Goal: Task Accomplishment & Management: Manage account settings

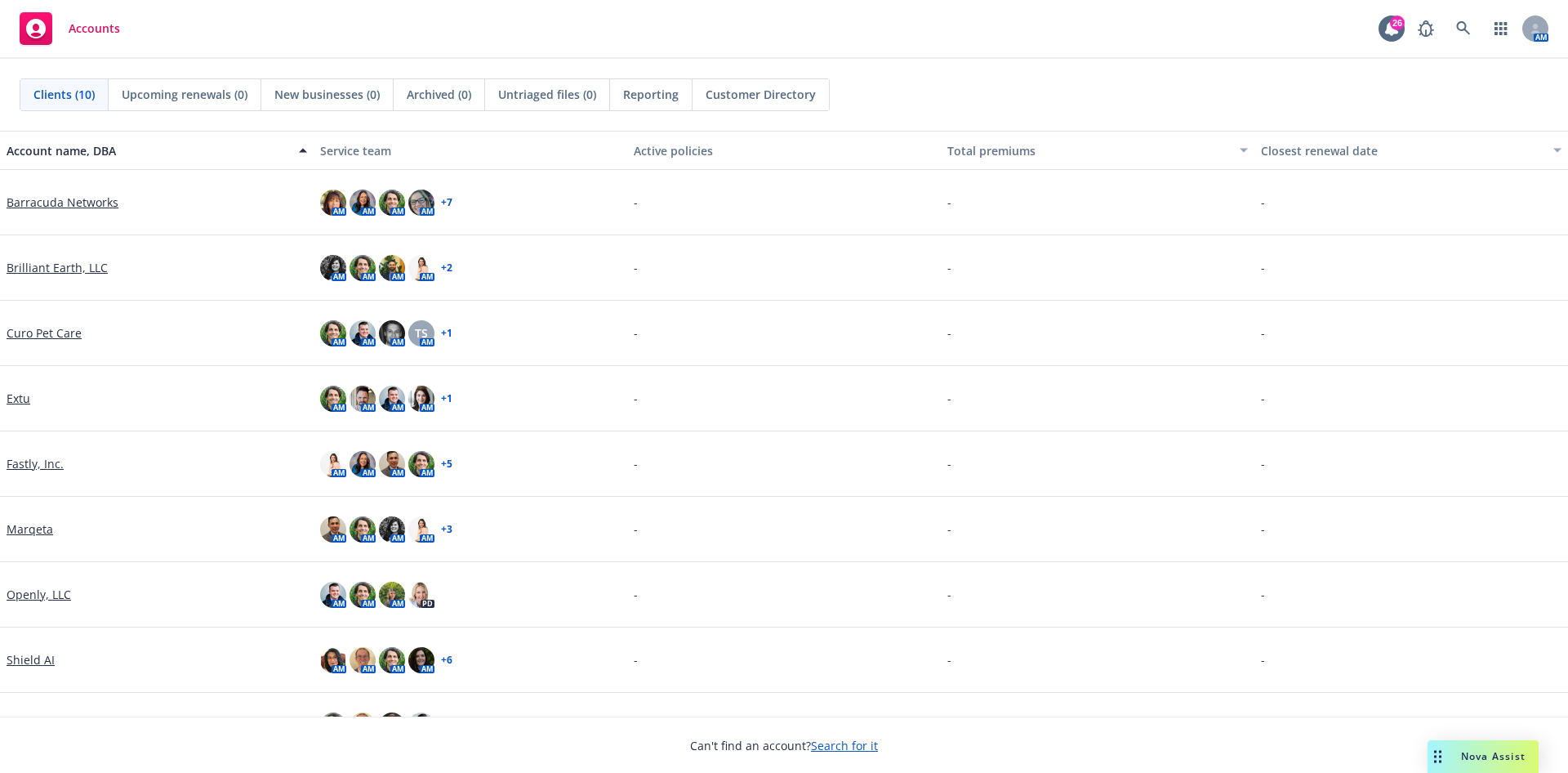
click at [36, 532] on link "Marqeta" at bounding box center [29, 529] width 46 height 17
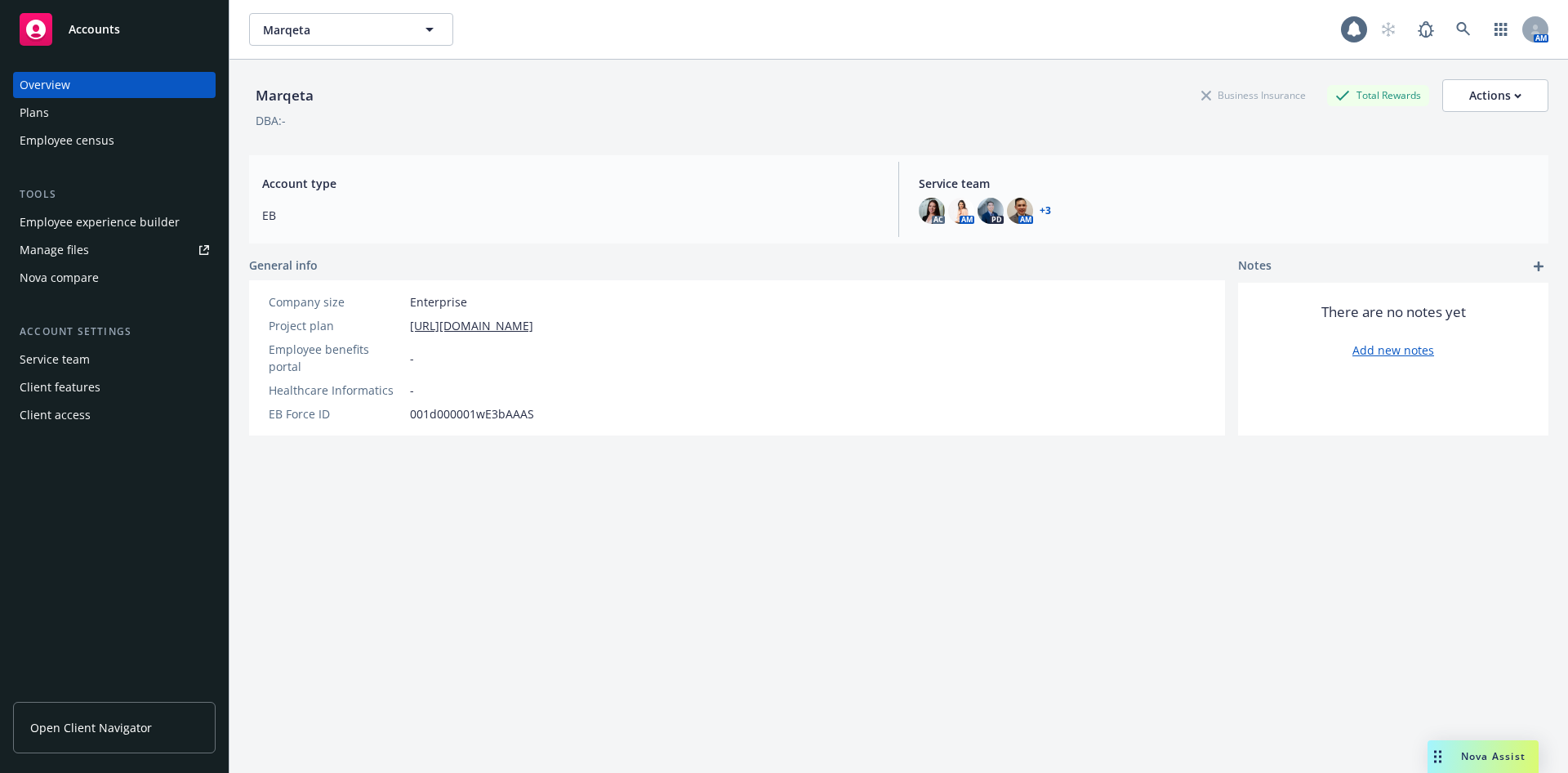
click at [89, 117] on div "Plans" at bounding box center [114, 113] width 189 height 26
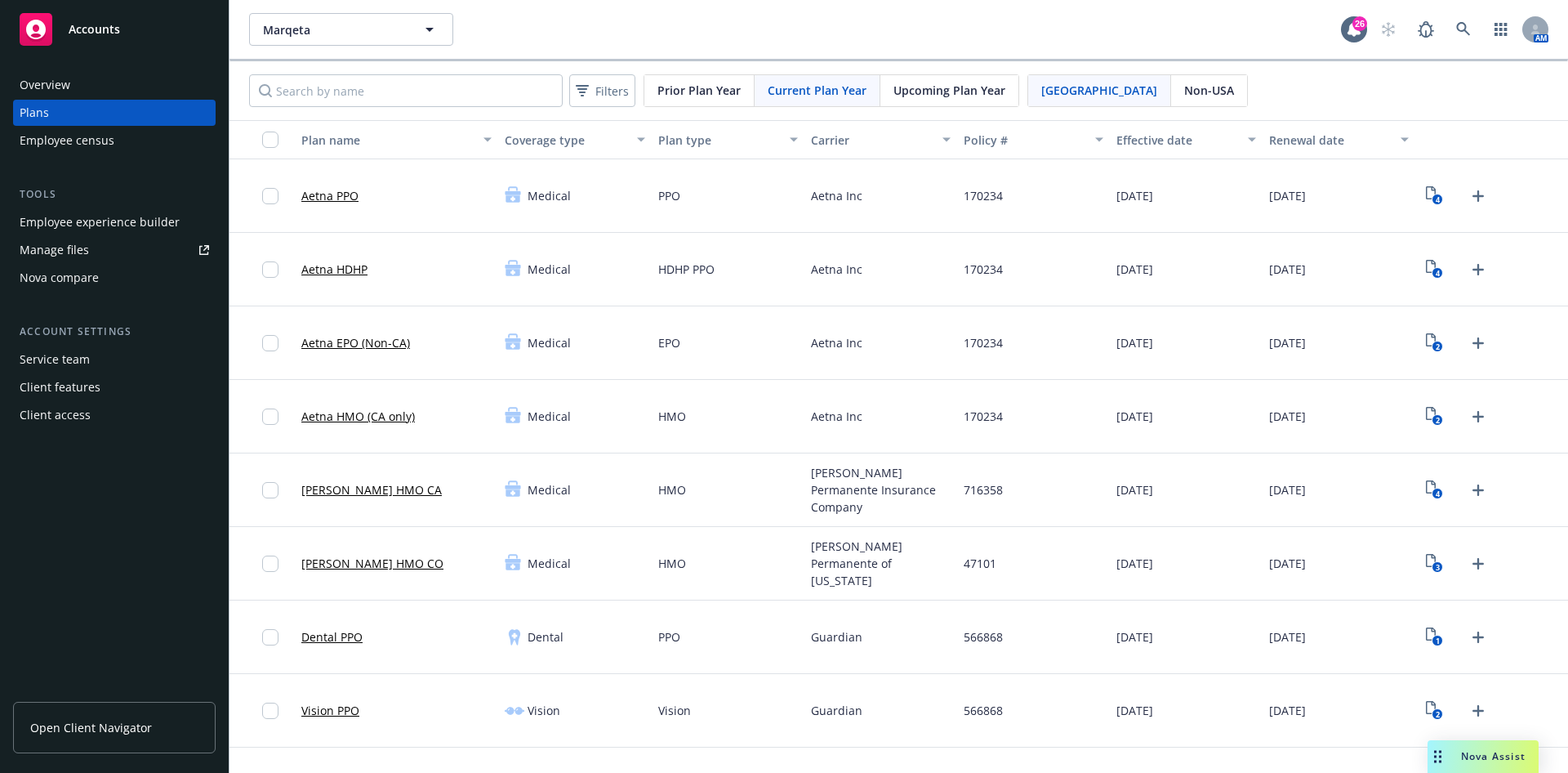
click at [937, 96] on span "Upcoming Plan Year" at bounding box center [949, 89] width 112 height 17
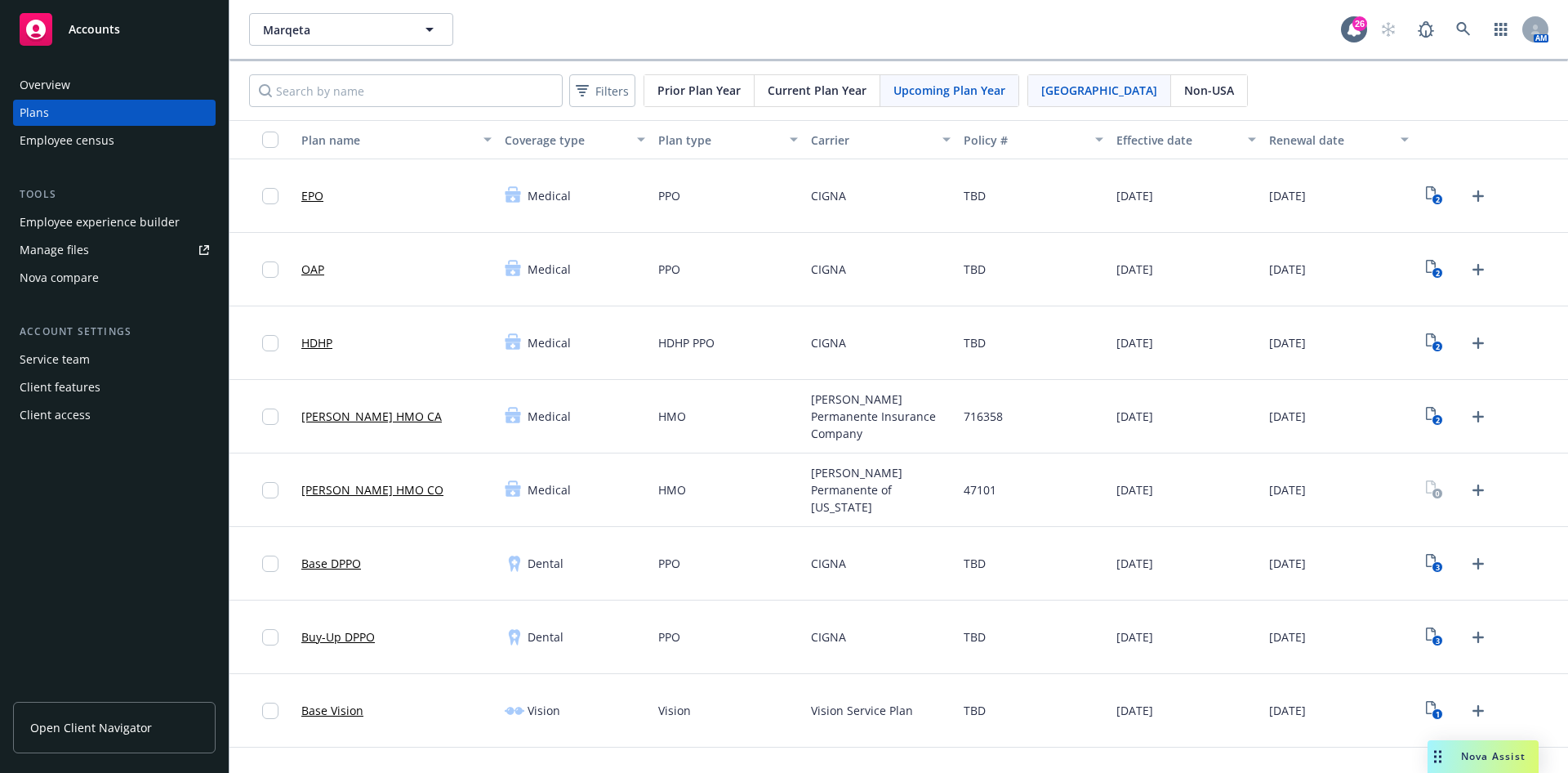
scroll to position [985, 0]
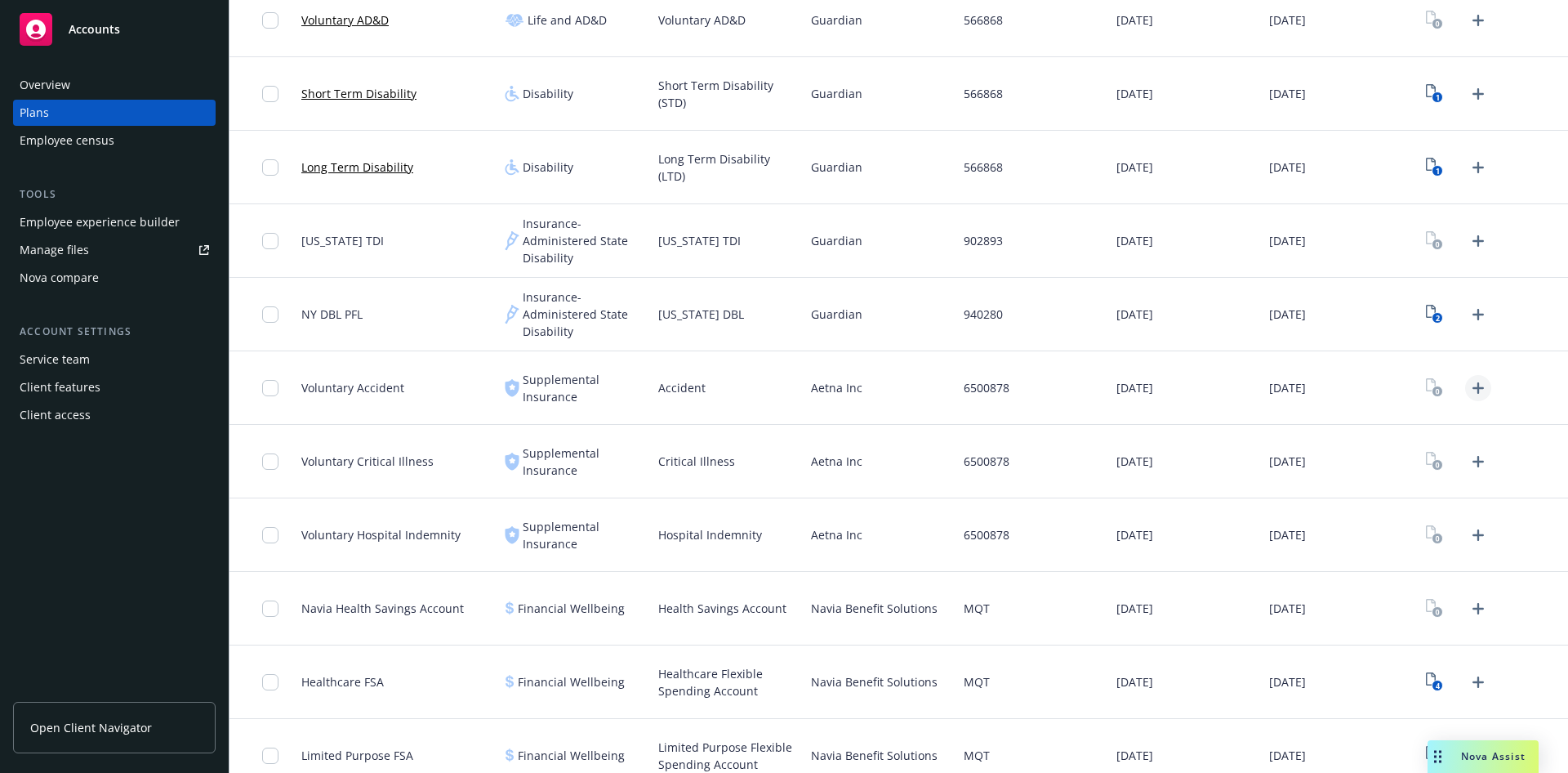
click at [1468, 386] on icon "Upload Plan Documents" at bounding box center [1478, 388] width 20 height 20
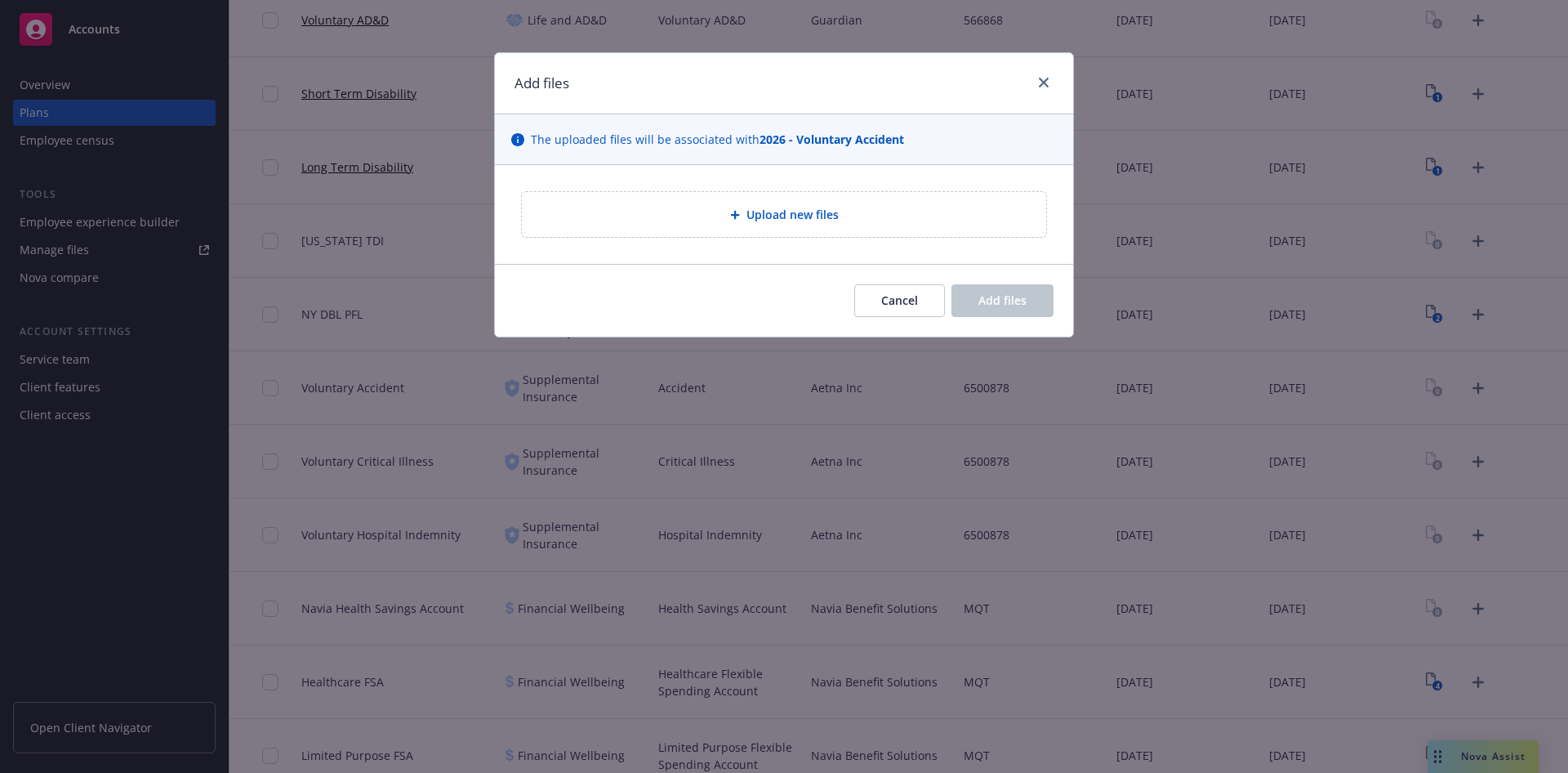
click at [838, 213] on div "Upload new files" at bounding box center [784, 214] width 498 height 19
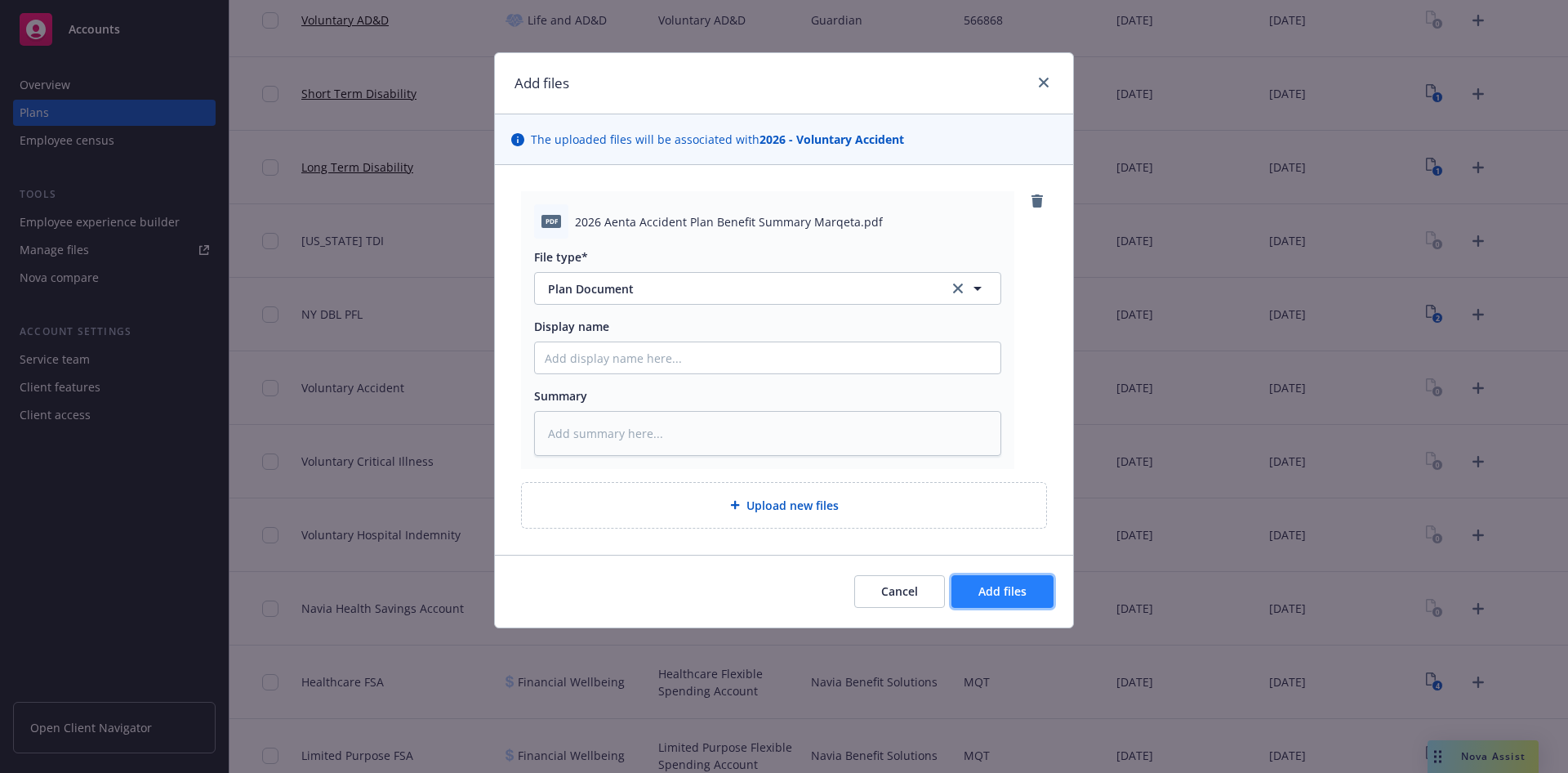
click at [988, 576] on button "Add files" at bounding box center [1002, 591] width 102 height 32
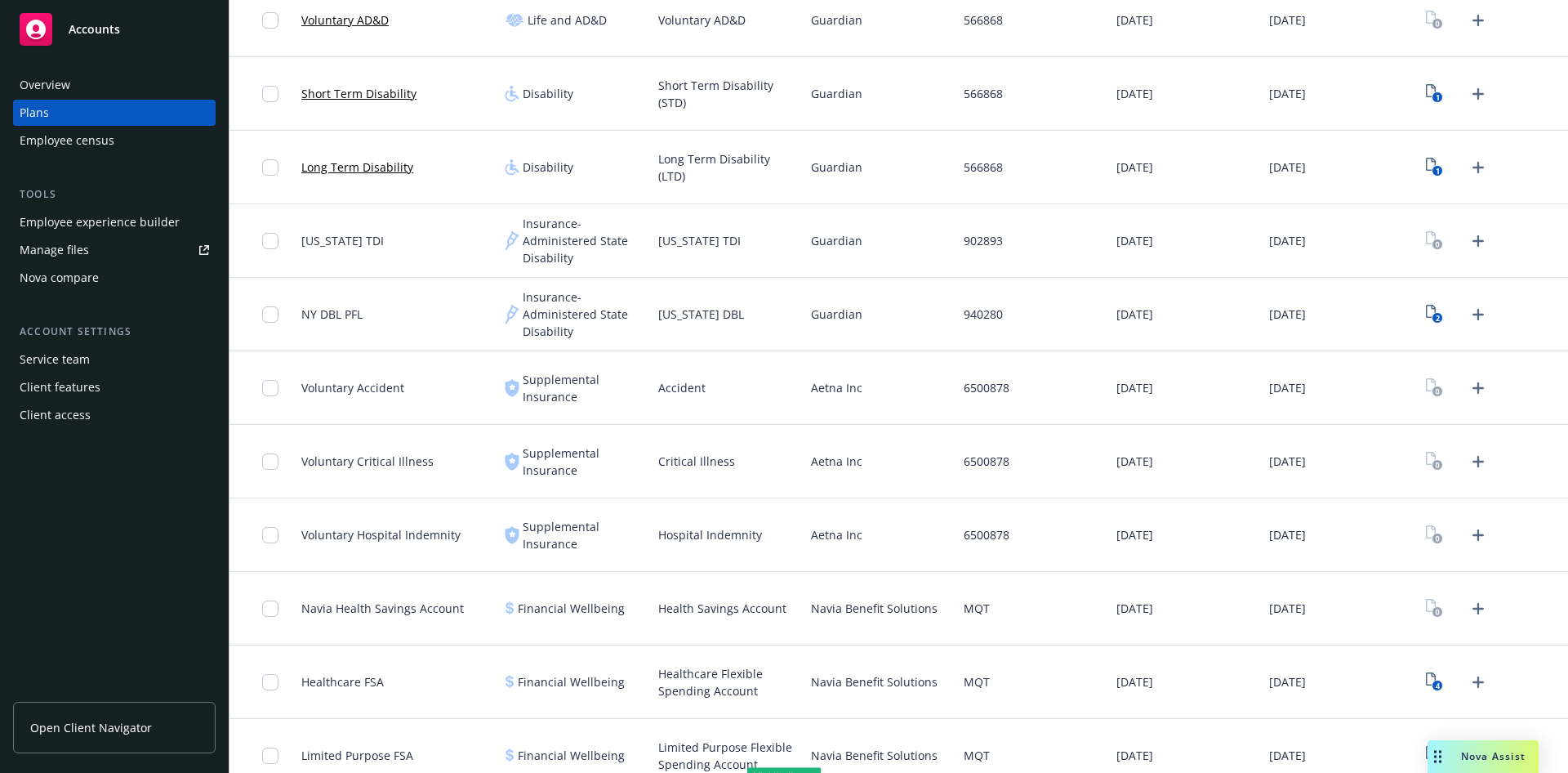
click at [1468, 452] on icon "Upload Plan Documents" at bounding box center [1478, 462] width 20 height 20
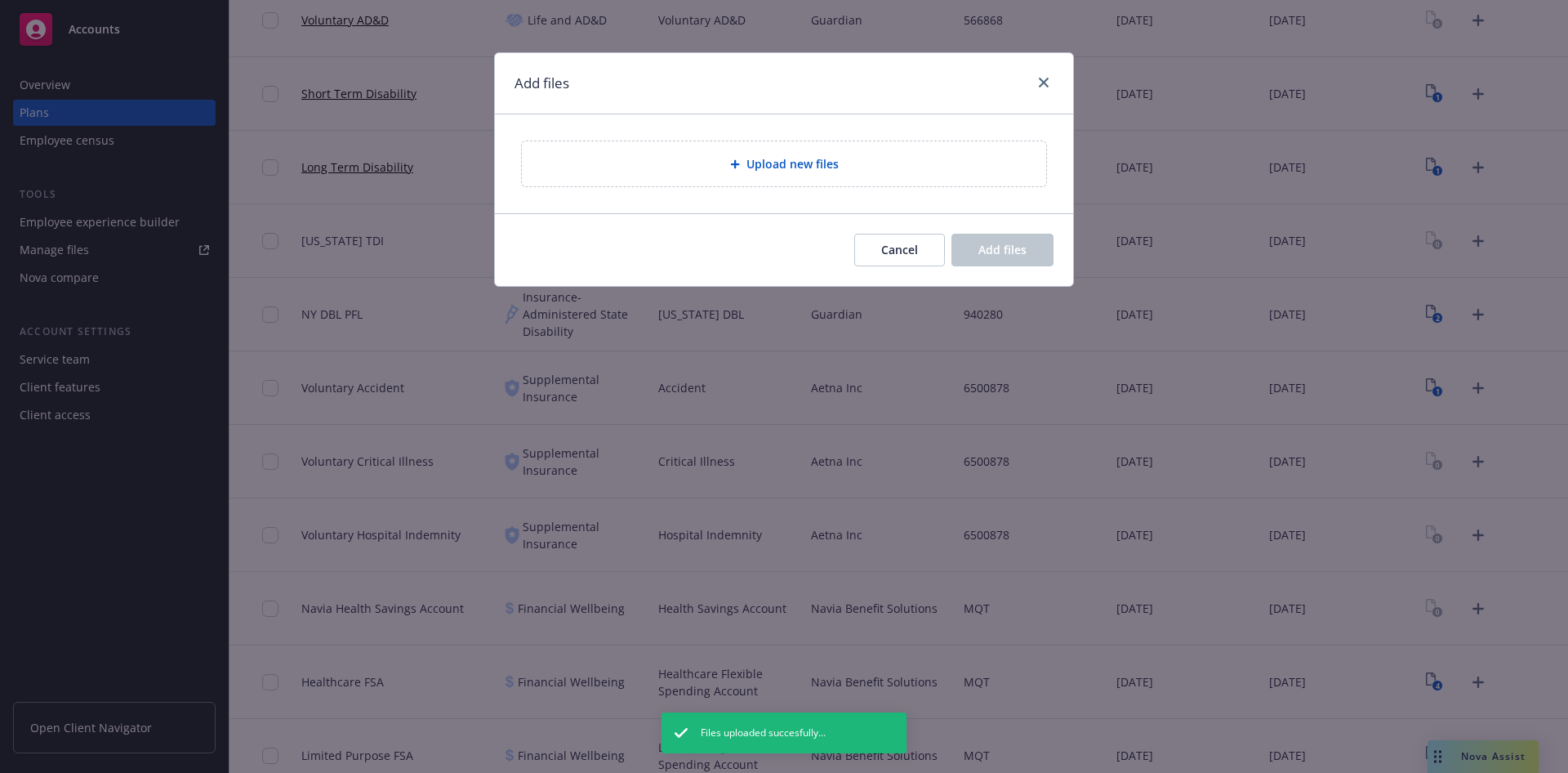
click at [1458, 452] on div "Add files Upload new files Cancel Add files" at bounding box center [784, 386] width 1568 height 773
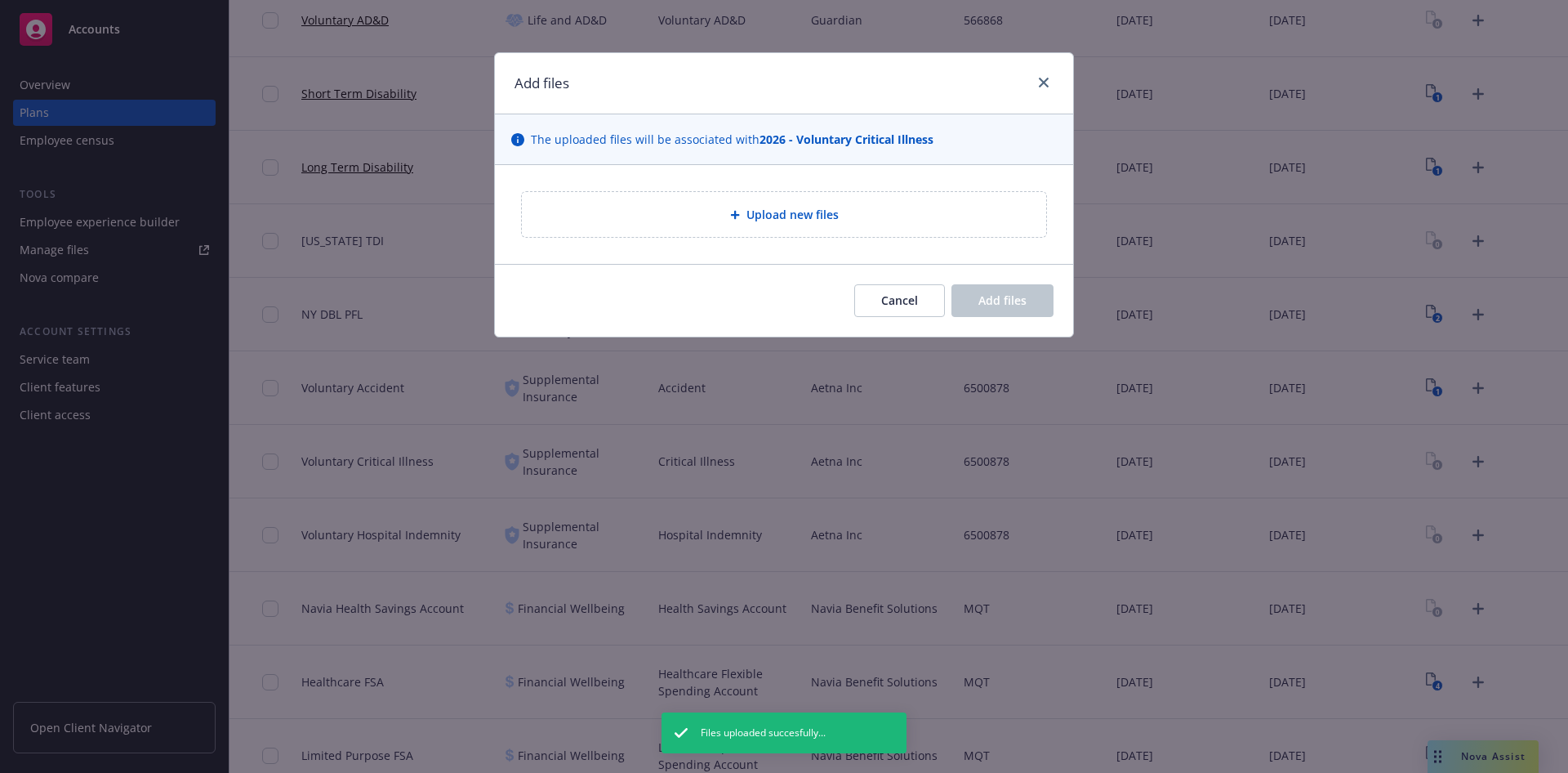
click at [780, 193] on div "Upload new files" at bounding box center [784, 215] width 525 height 45
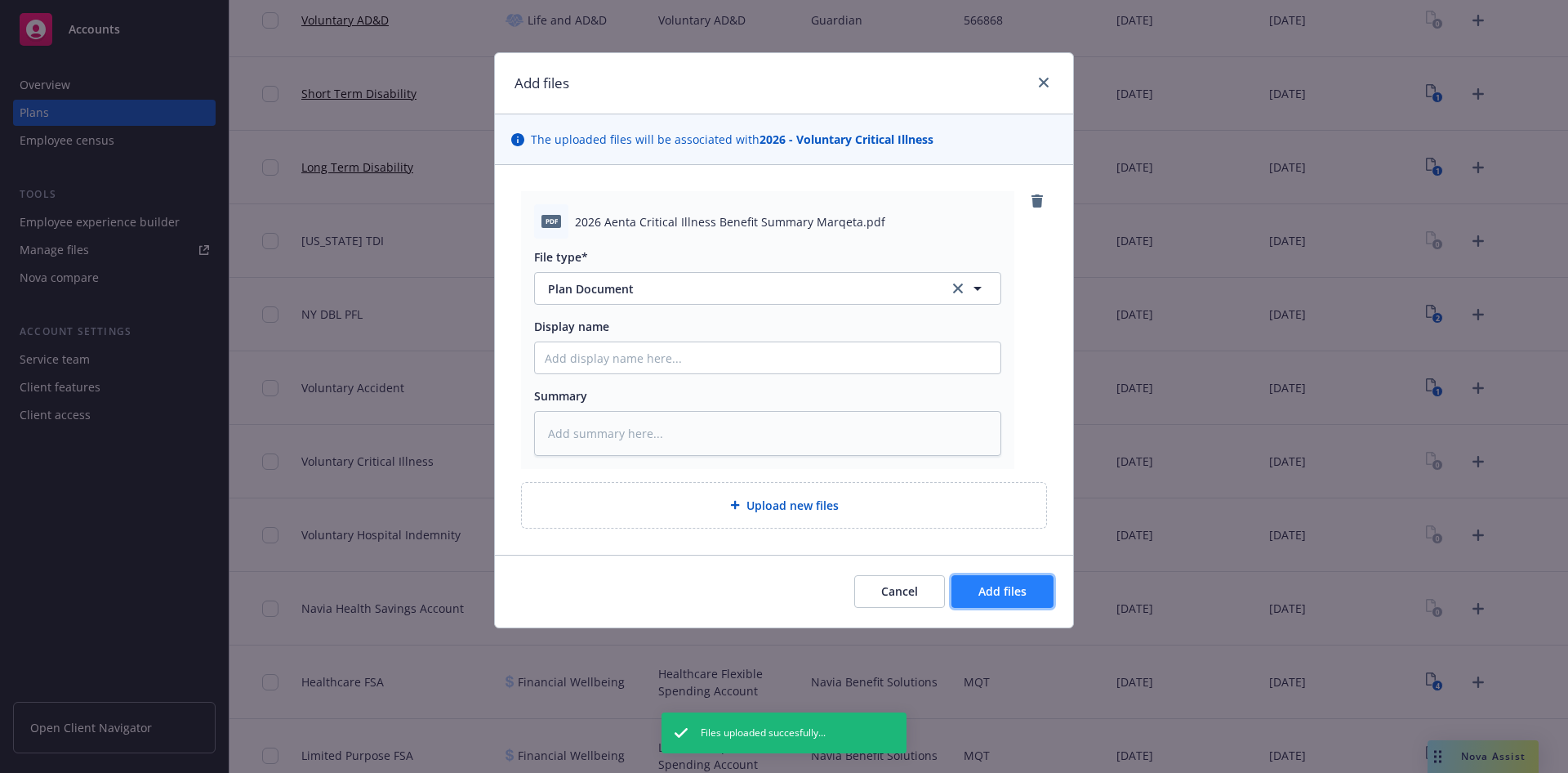
click at [1013, 575] on button "Add files" at bounding box center [1002, 591] width 102 height 32
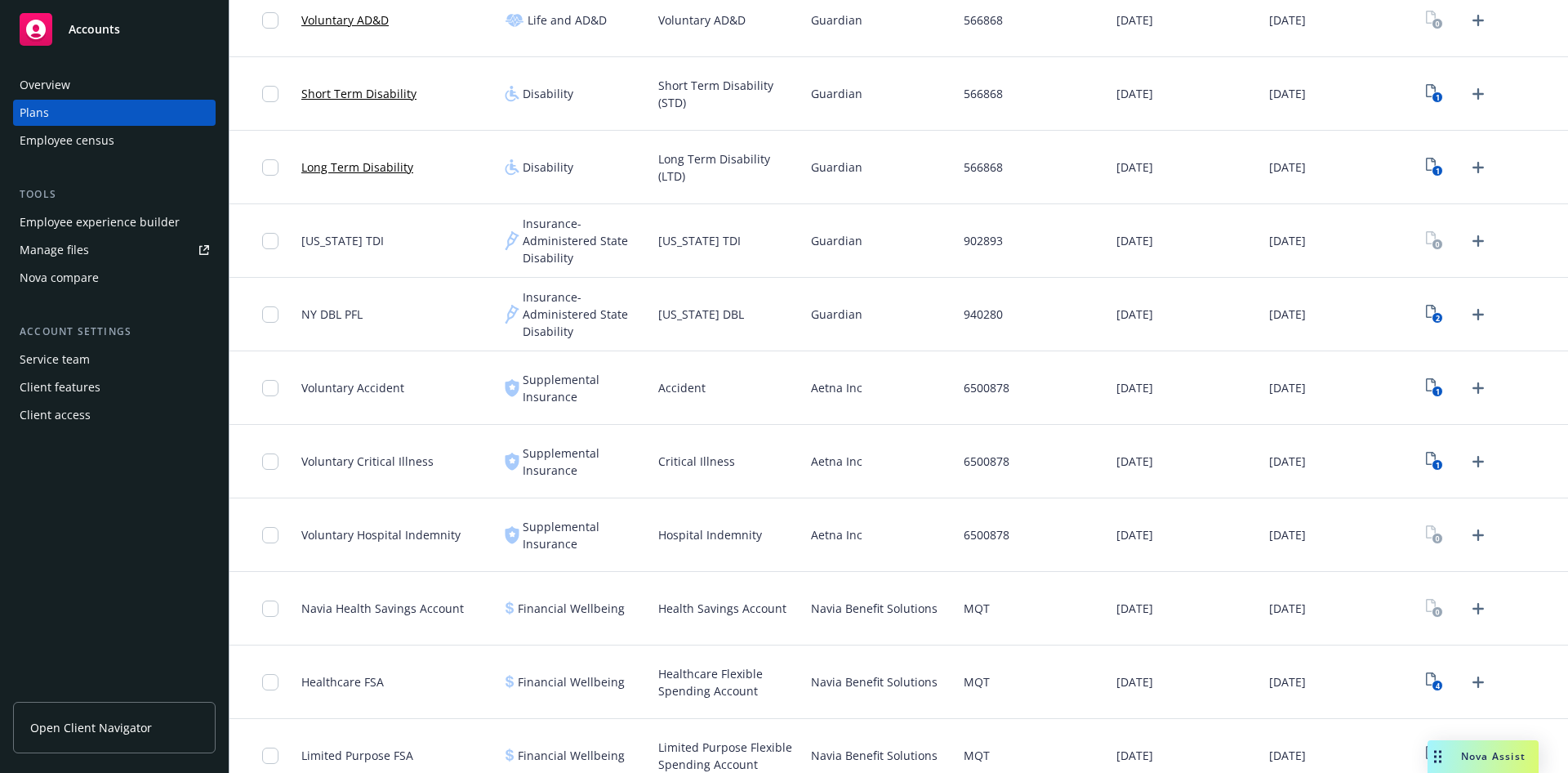
click at [1468, 528] on icon "Upload Plan Documents" at bounding box center [1478, 536] width 20 height 20
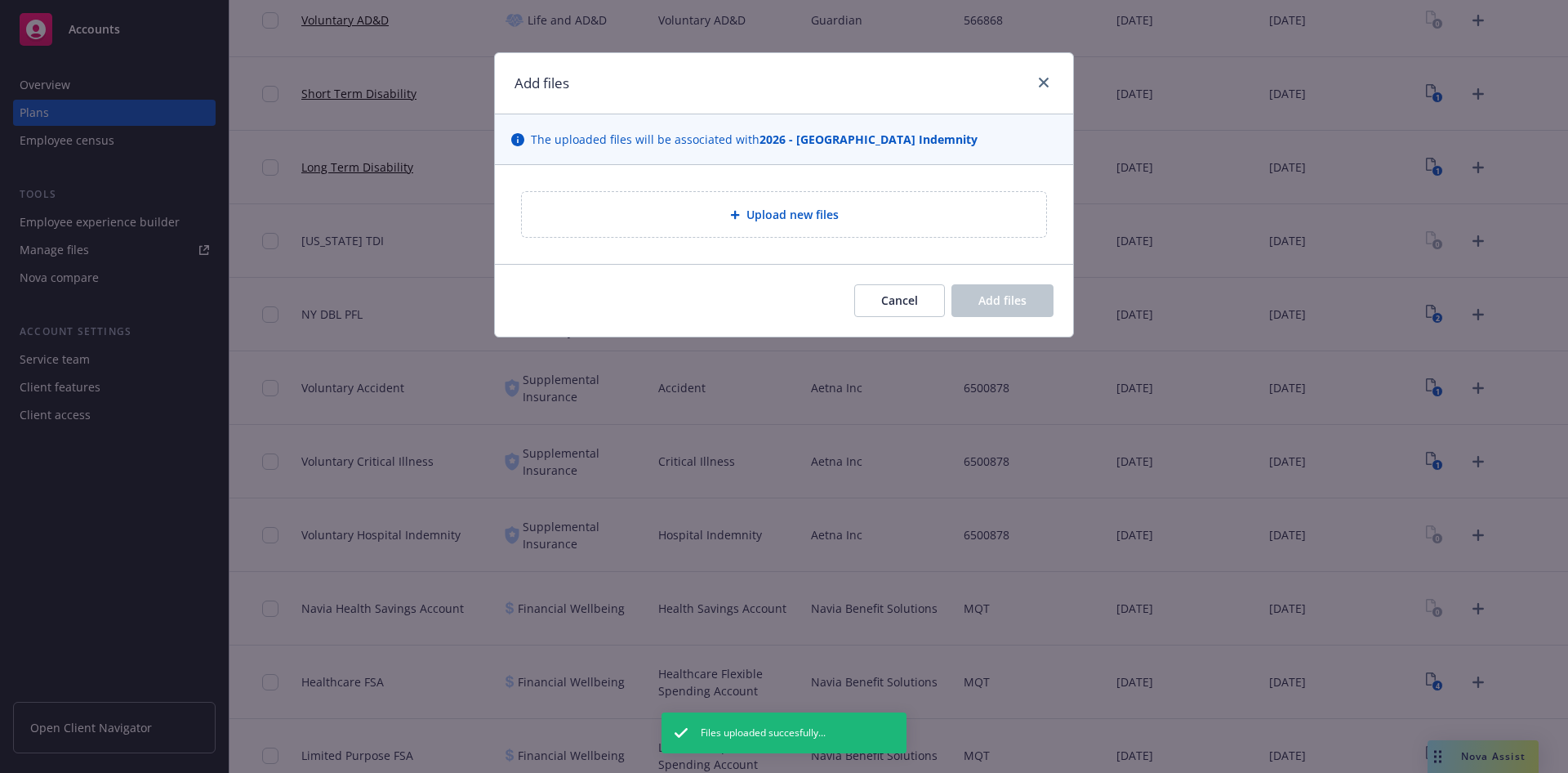
click at [795, 199] on div "Upload new files" at bounding box center [784, 215] width 525 height 45
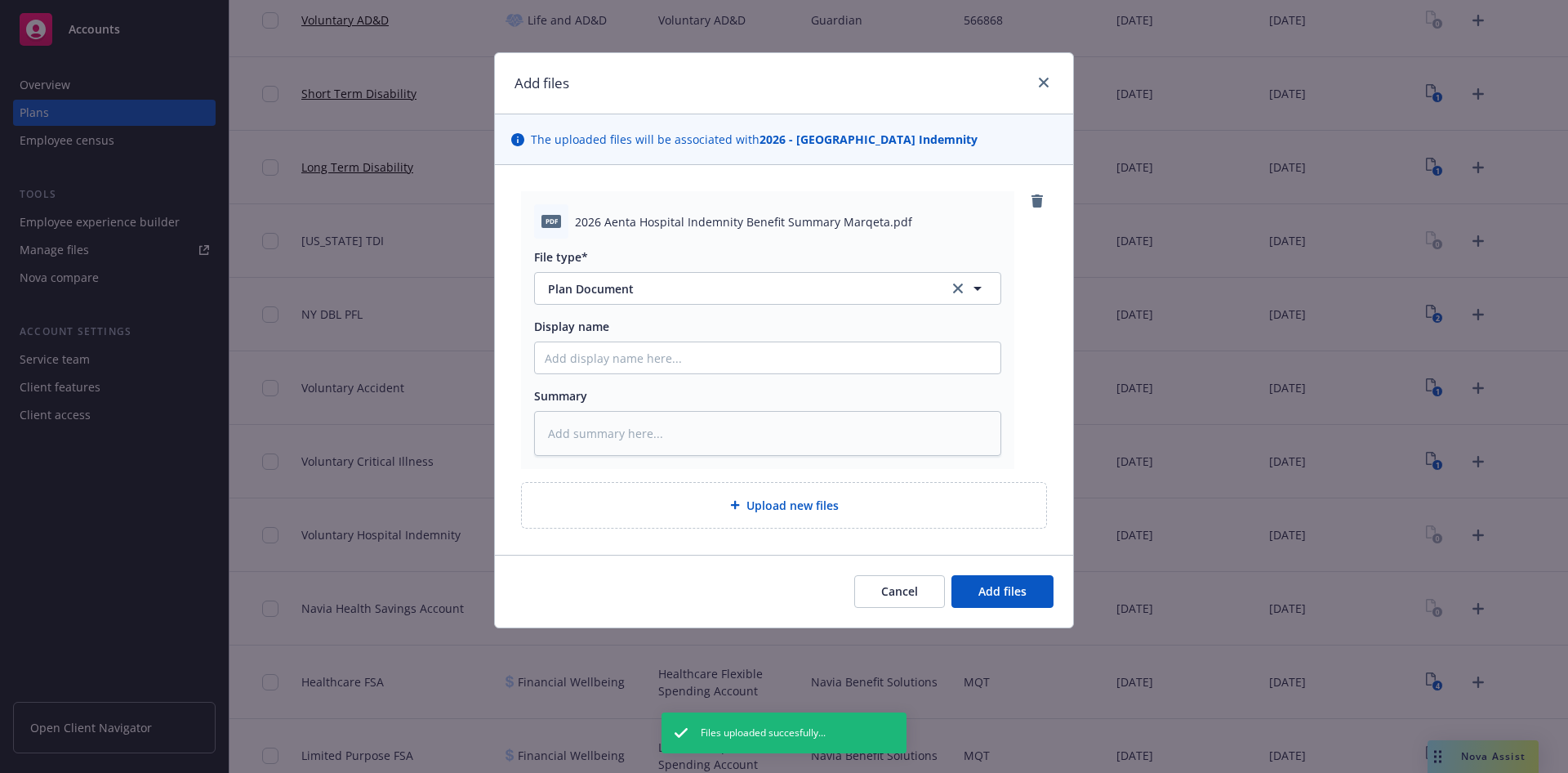
click at [1029, 622] on div "Cancel Add files" at bounding box center [784, 592] width 579 height 73
click at [1007, 591] on span "Add files" at bounding box center [1002, 592] width 48 height 16
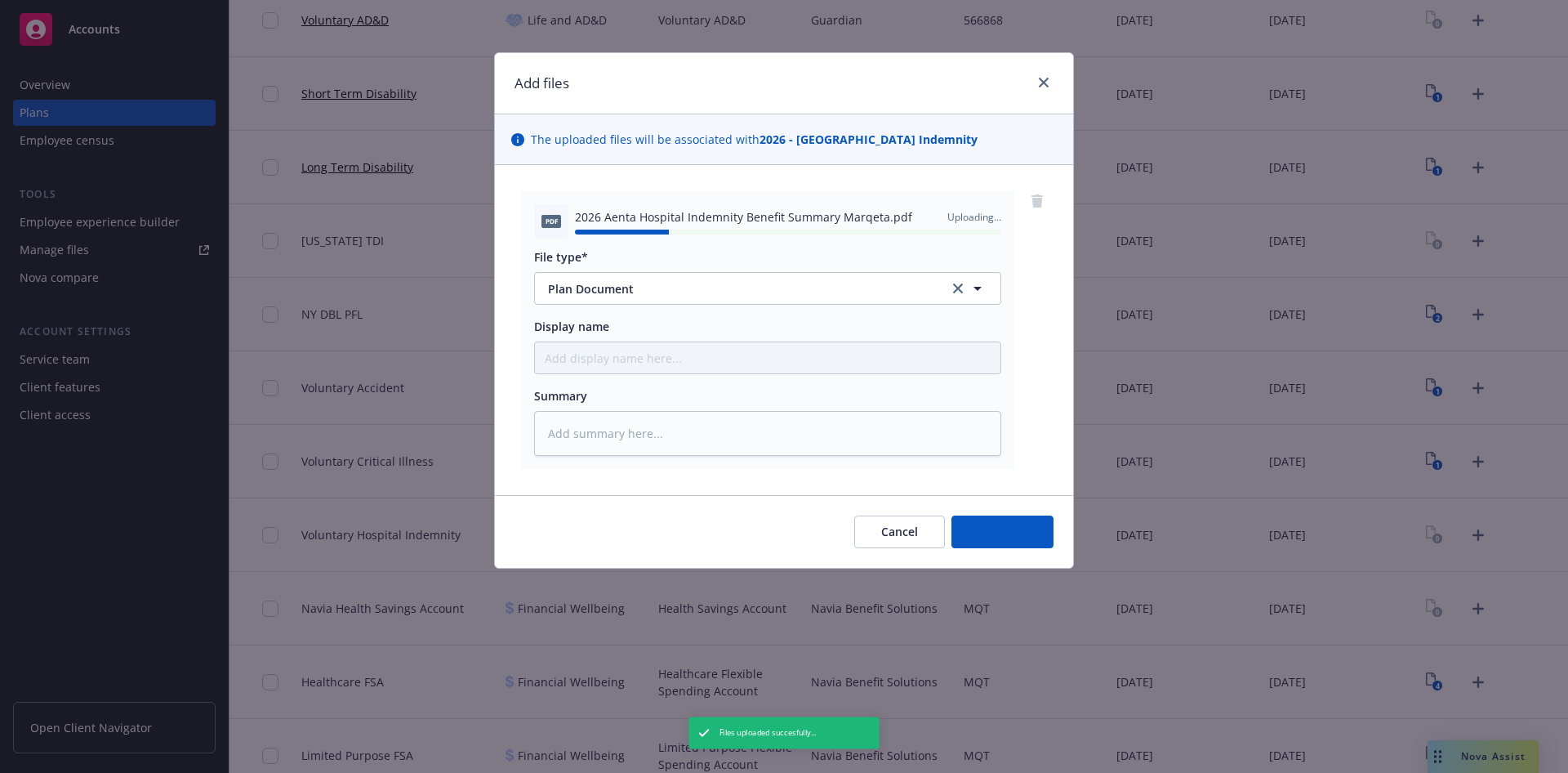
type textarea "x"
